Goal: Transaction & Acquisition: Book appointment/travel/reservation

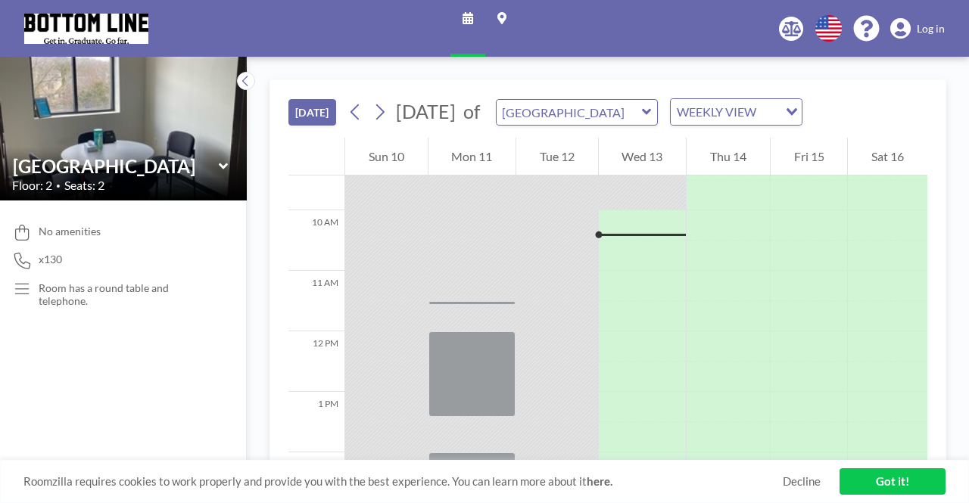
scroll to position [575, 0]
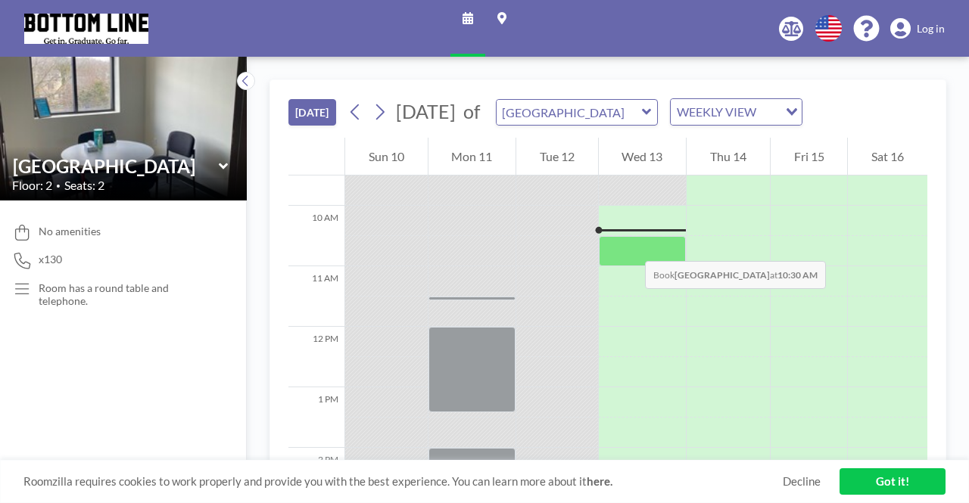
click at [630, 246] on div at bounding box center [643, 251] width 88 height 30
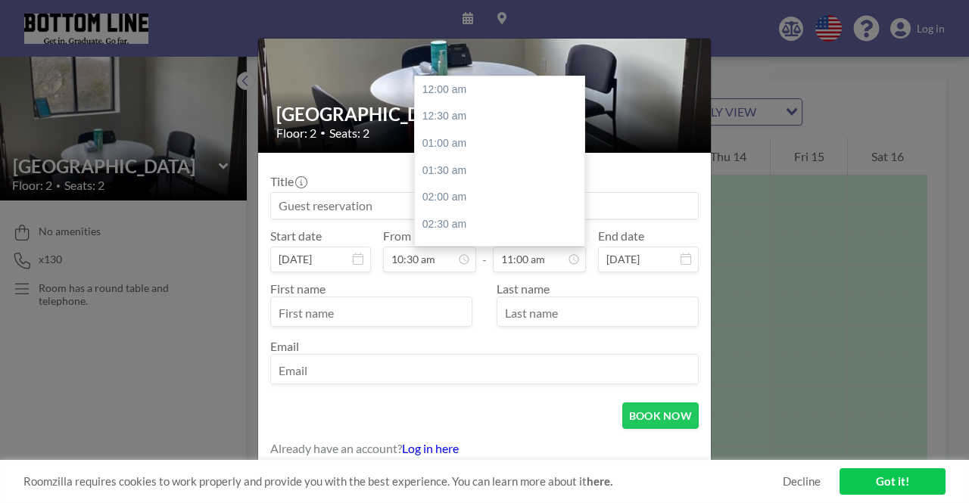
scroll to position [593, 0]
click at [543, 258] on input "11:00 am" at bounding box center [539, 260] width 93 height 26
click at [516, 263] on input "11:00 am" at bounding box center [539, 260] width 93 height 26
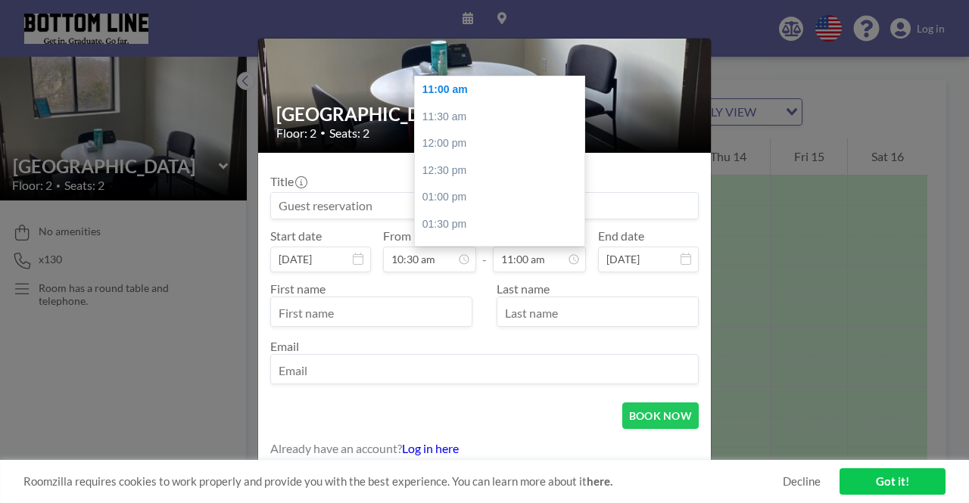
drag, startPoint x: 469, startPoint y: 164, endPoint x: 489, endPoint y: 177, distance: 23.5
click at [469, 164] on div "12:30 pm" at bounding box center [503, 170] width 177 height 27
type input "12:30 pm"
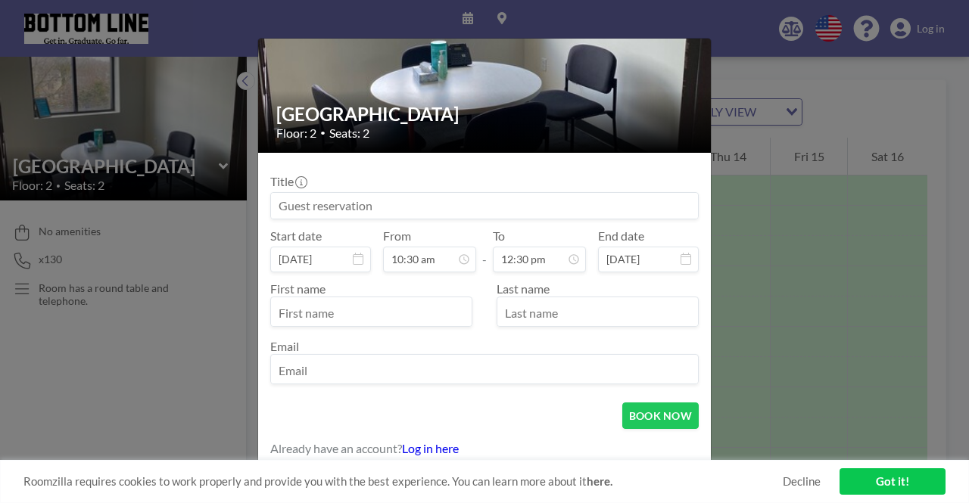
click at [408, 316] on input "text" at bounding box center [371, 314] width 201 height 26
type input "Maya"
click at [371, 204] on input at bounding box center [484, 206] width 427 height 26
type input "Maya"
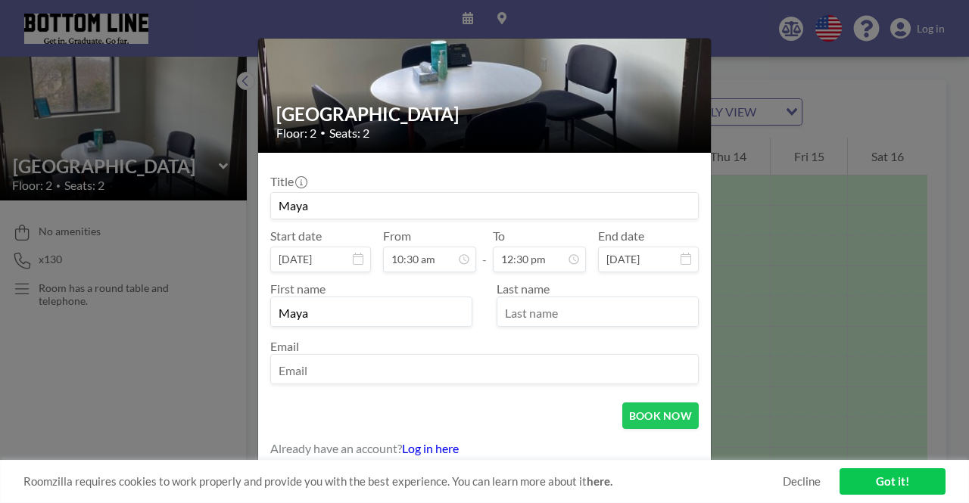
click at [575, 316] on input "text" at bounding box center [597, 314] width 201 height 26
type input "[PERSON_NAME]"
click at [475, 369] on input "email" at bounding box center [484, 371] width 427 height 26
type input "n"
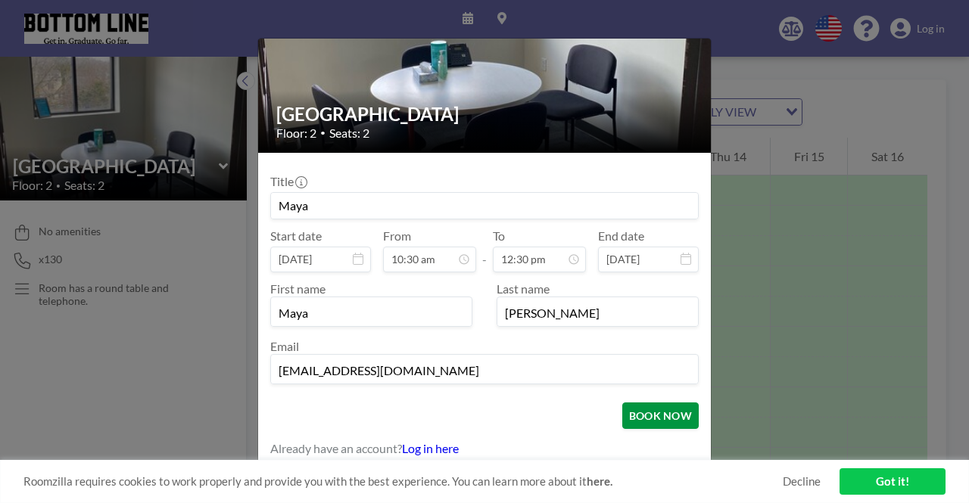
type input "[EMAIL_ADDRESS][DOMAIN_NAME]"
click at [645, 413] on button "BOOK NOW" at bounding box center [660, 416] width 76 height 26
